Goal: Information Seeking & Learning: Check status

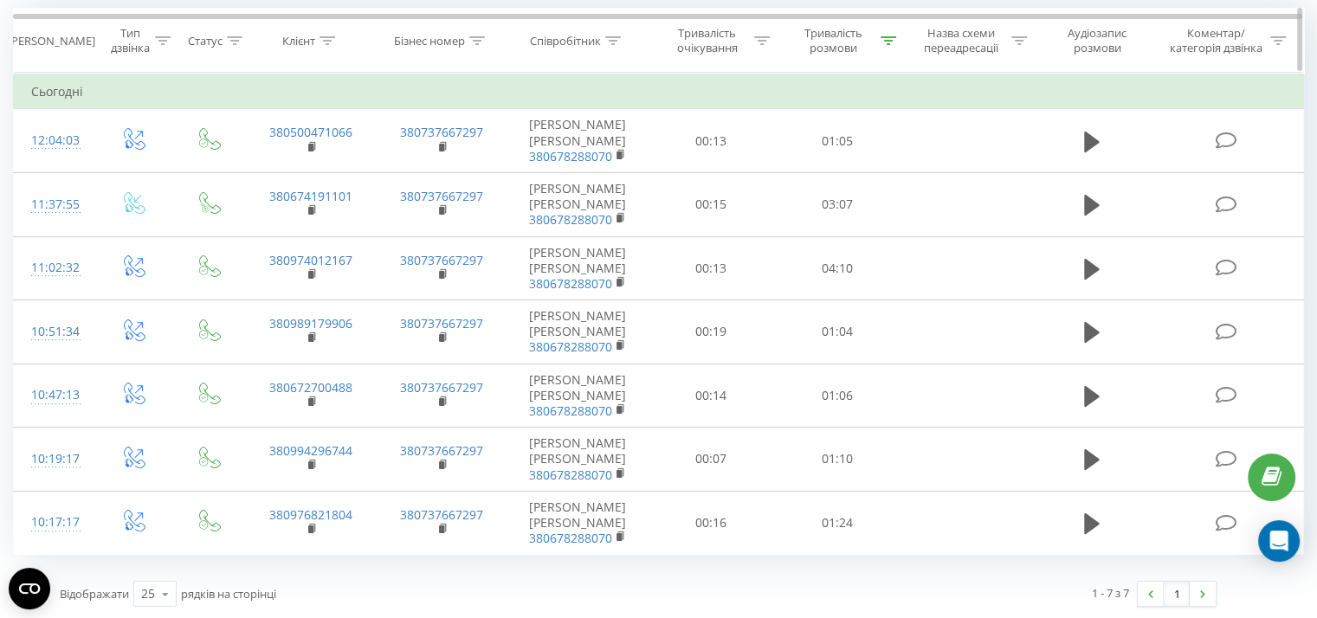
scroll to position [150, 0]
click at [890, 39] on icon at bounding box center [889, 40] width 16 height 9
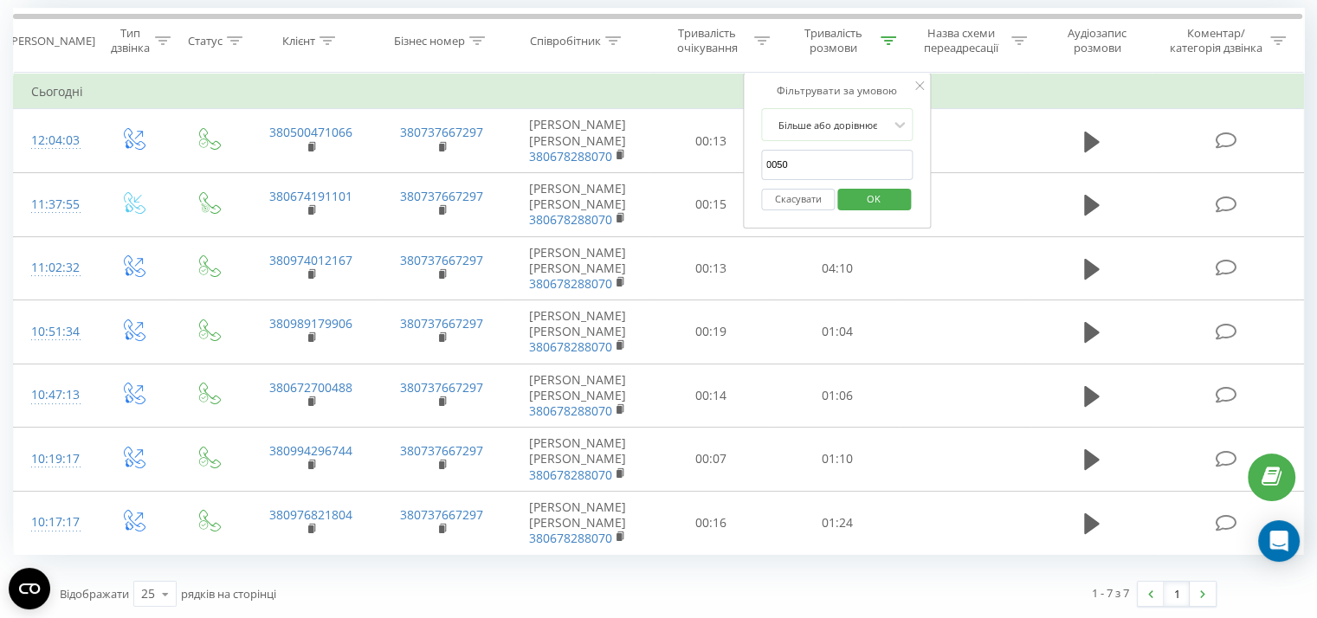
click at [859, 186] on span "OK" at bounding box center [873, 198] width 48 height 27
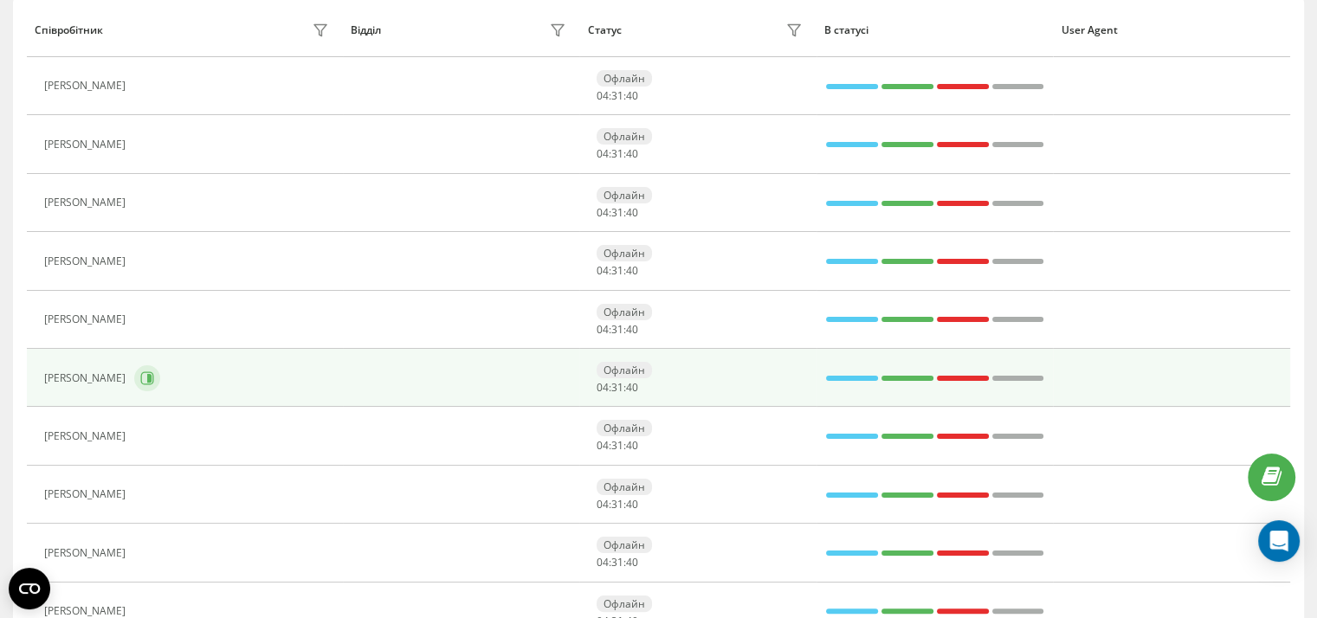
scroll to position [218, 0]
click at [154, 371] on icon at bounding box center [147, 377] width 13 height 13
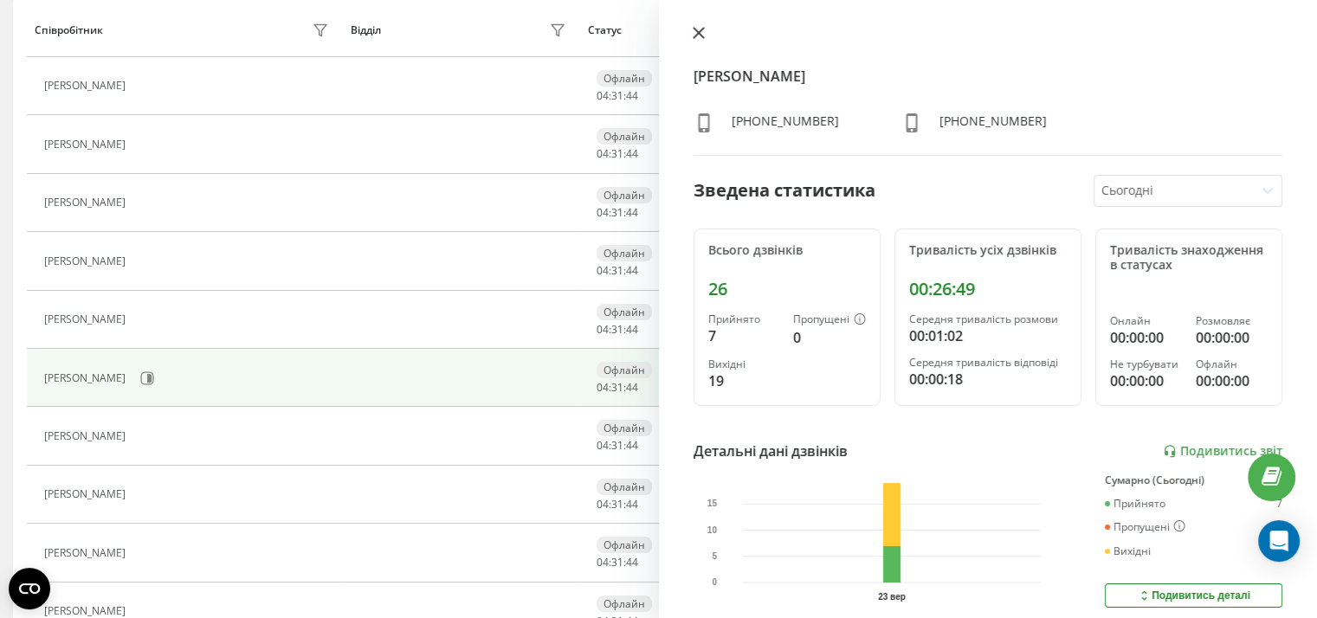
click at [694, 31] on icon at bounding box center [699, 33] width 12 height 12
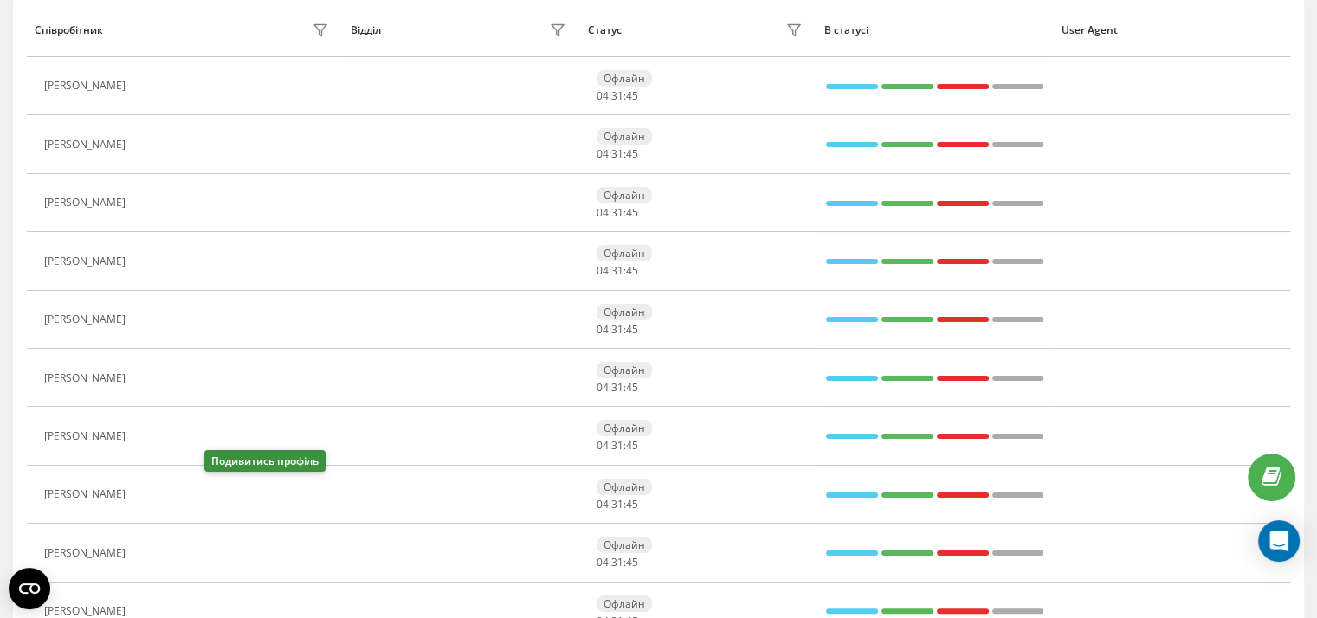
click at [149, 491] on icon at bounding box center [147, 494] width 4 height 9
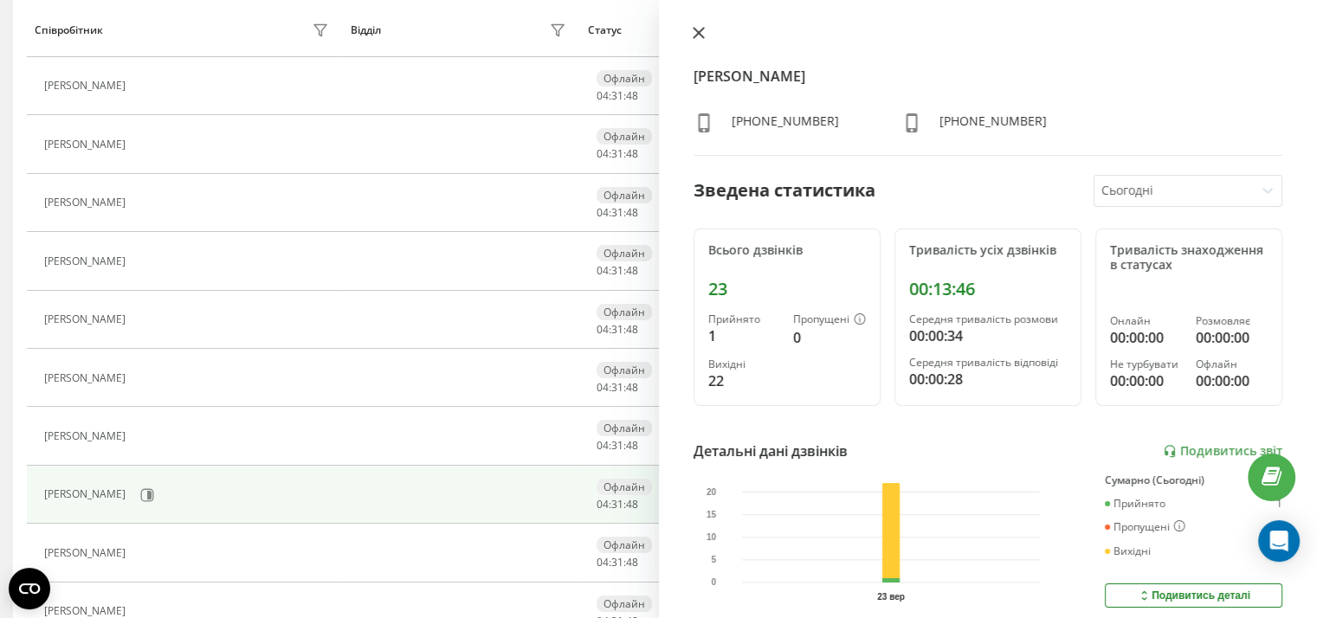
drag, startPoint x: 699, startPoint y: 32, endPoint x: 688, endPoint y: 44, distance: 16.0
click at [700, 32] on icon at bounding box center [698, 33] width 10 height 10
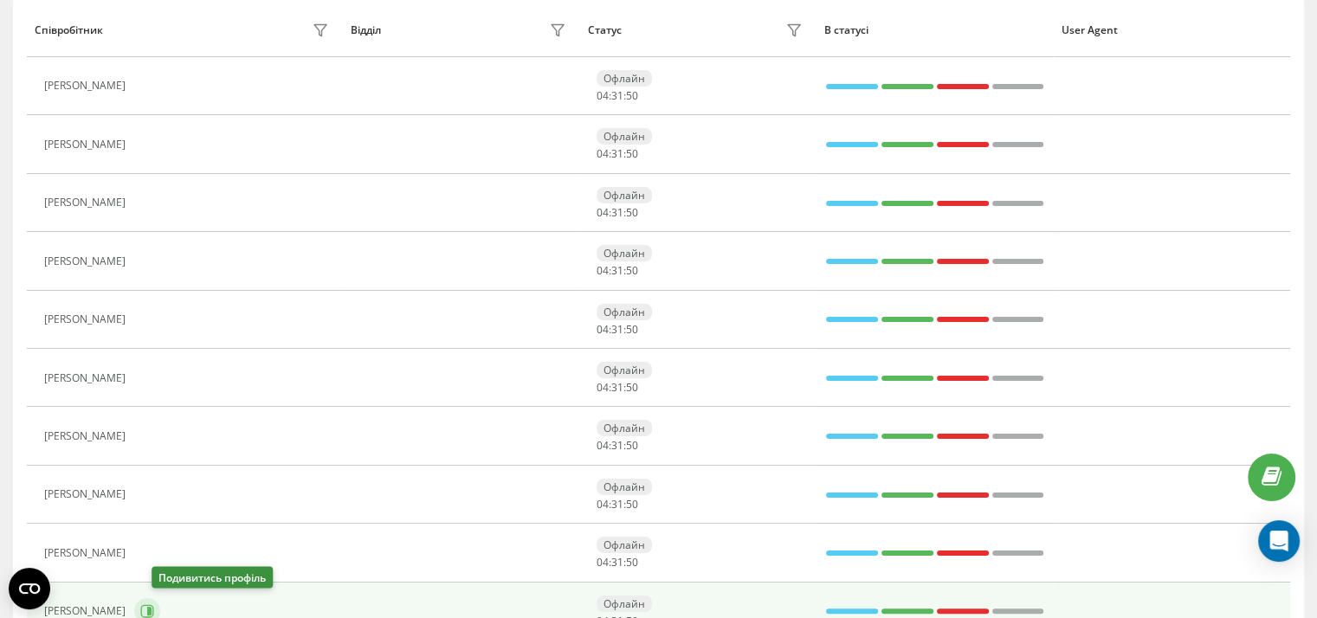
click at [154, 608] on icon at bounding box center [147, 611] width 14 height 14
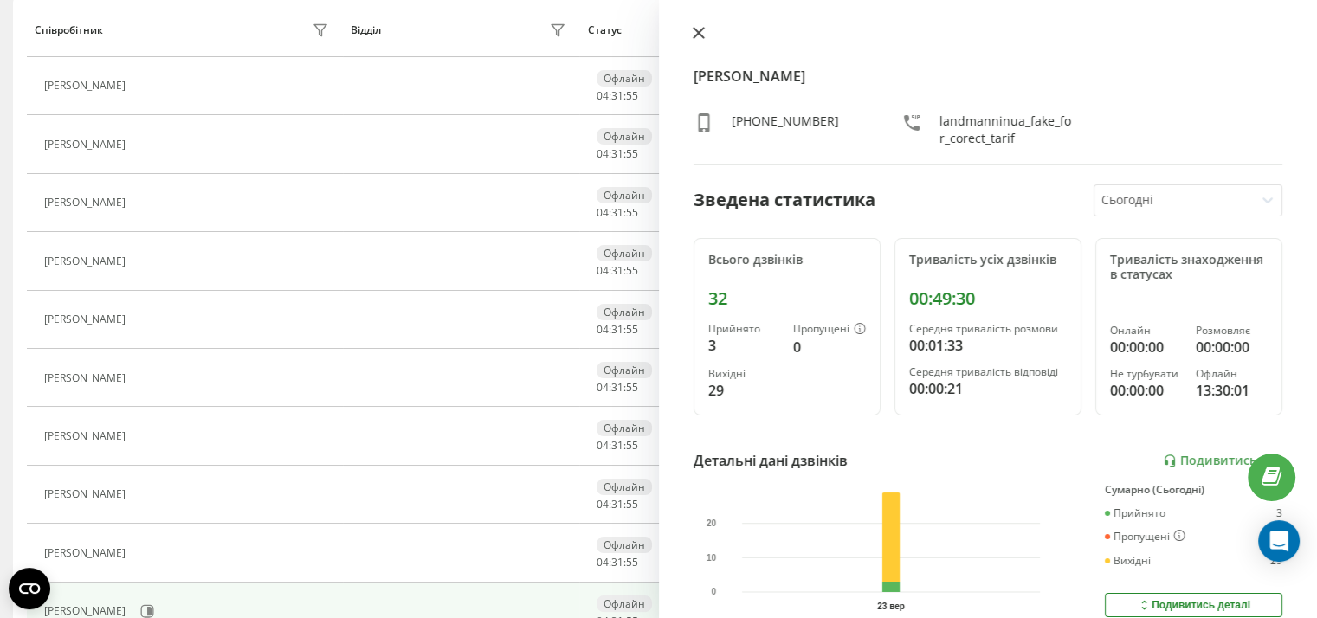
click at [706, 34] on button at bounding box center [698, 34] width 23 height 16
